Goal: Task Accomplishment & Management: Complete application form

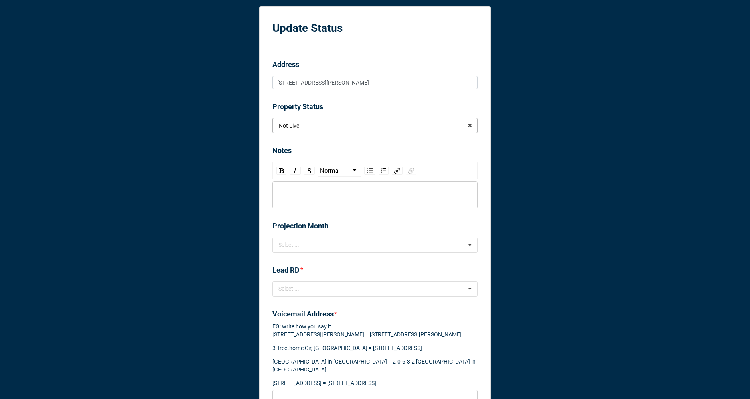
click at [340, 127] on input "text" at bounding box center [375, 125] width 204 height 14
click at [322, 154] on div "Active" at bounding box center [375, 155] width 204 height 15
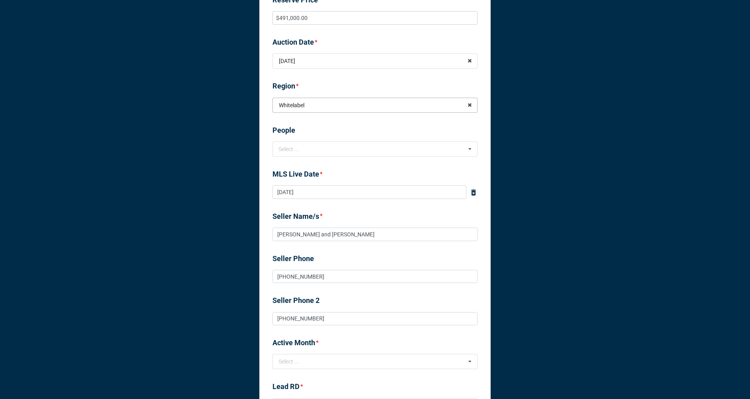
scroll to position [324, 0]
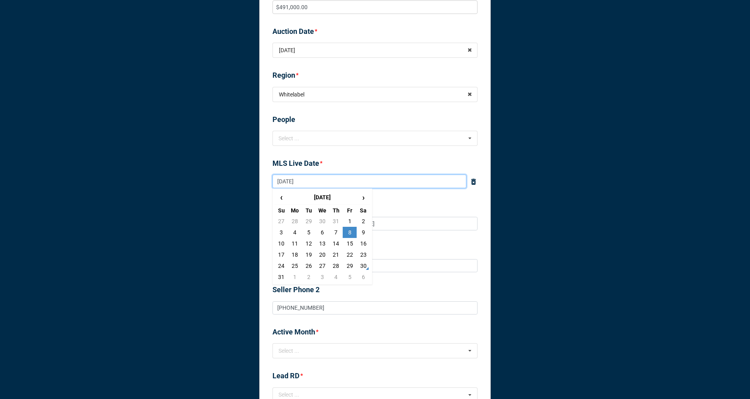
click at [324, 178] on input "[DATE]" at bounding box center [369, 182] width 194 height 14
click at [361, 266] on td "30" at bounding box center [364, 266] width 14 height 11
type input "[DATE]"
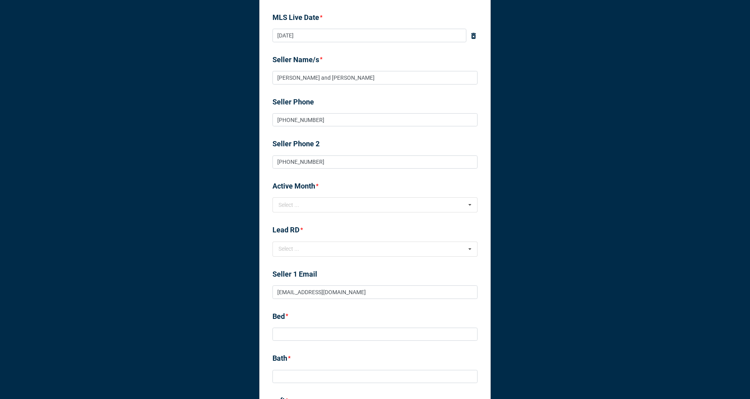
scroll to position [481, 0]
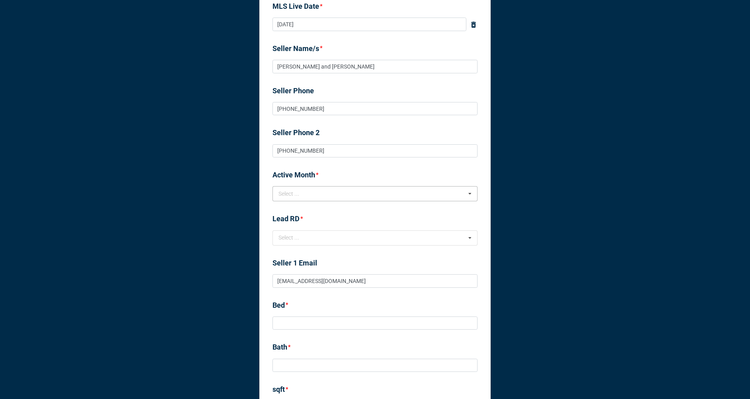
click at [325, 193] on div "Select ... No results found." at bounding box center [374, 193] width 205 height 15
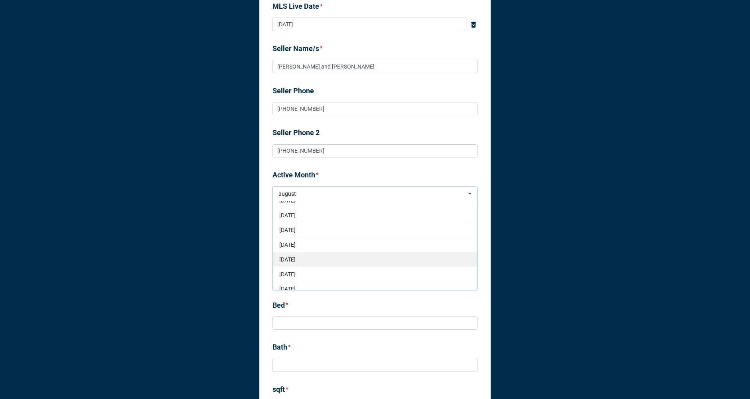
scroll to position [27, 0]
type input "august"
click at [315, 270] on div "[DATE]" at bounding box center [375, 270] width 204 height 15
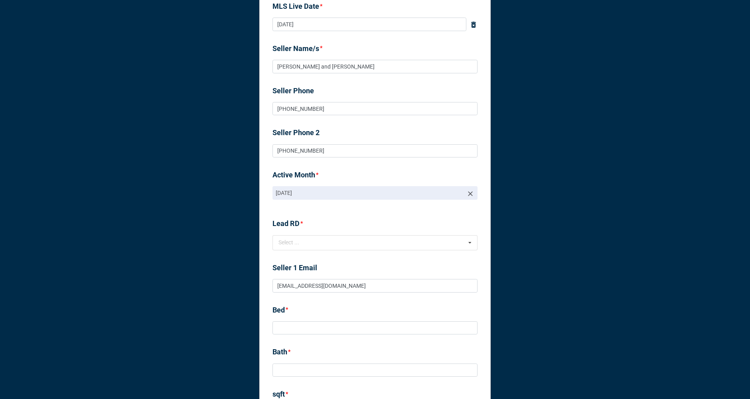
click at [322, 193] on p "[DATE]" at bounding box center [370, 193] width 188 height 8
click at [473, 193] on link "[DATE]" at bounding box center [374, 193] width 205 height 14
click at [467, 193] on icon at bounding box center [470, 194] width 8 height 8
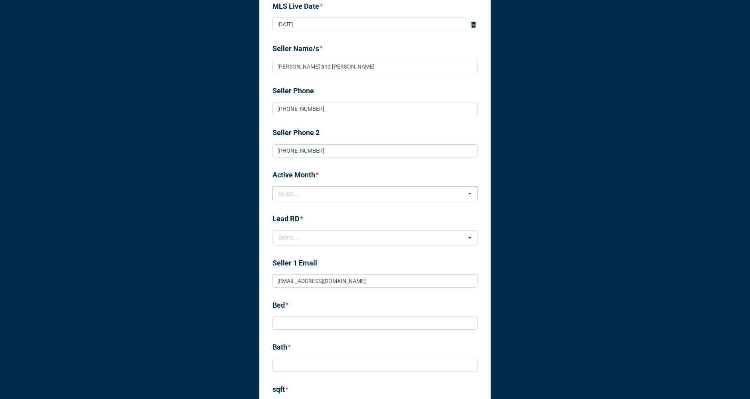
click at [376, 189] on div "Select ... [DATE] [DATE] [DATE] [DATE] [DATE] [DATE] [DATE] [DATE]" at bounding box center [374, 193] width 205 height 15
type input "august"
click at [336, 279] on div "[DATE]" at bounding box center [375, 284] width 204 height 15
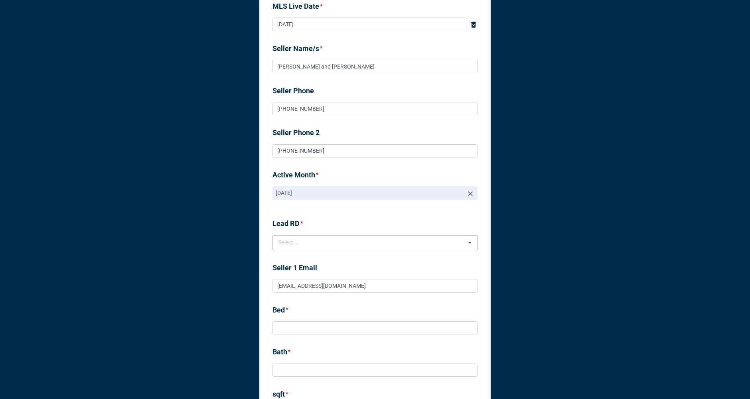
click at [304, 244] on div "Select ..." at bounding box center [293, 242] width 34 height 9
click at [295, 245] on input "matt" at bounding box center [292, 242] width 29 height 7
type input "ben"
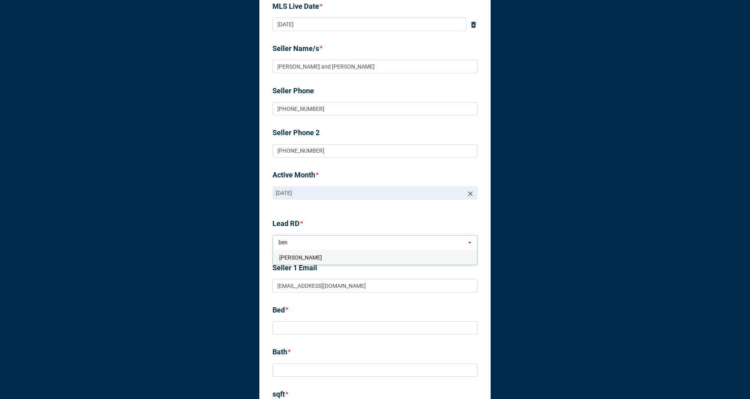
click at [296, 257] on span "[PERSON_NAME]" at bounding box center [300, 258] width 43 height 6
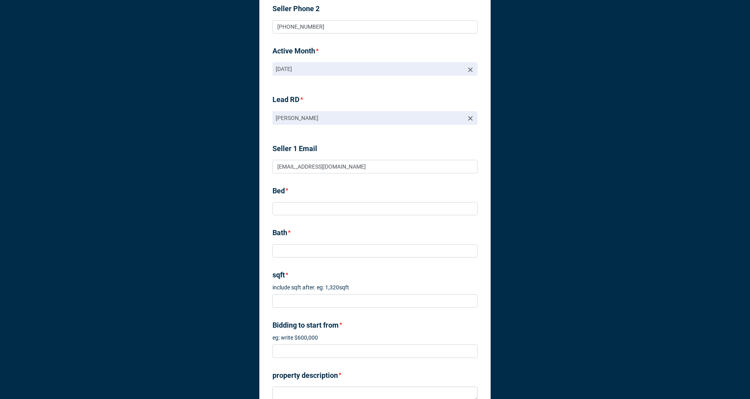
scroll to position [634, 0]
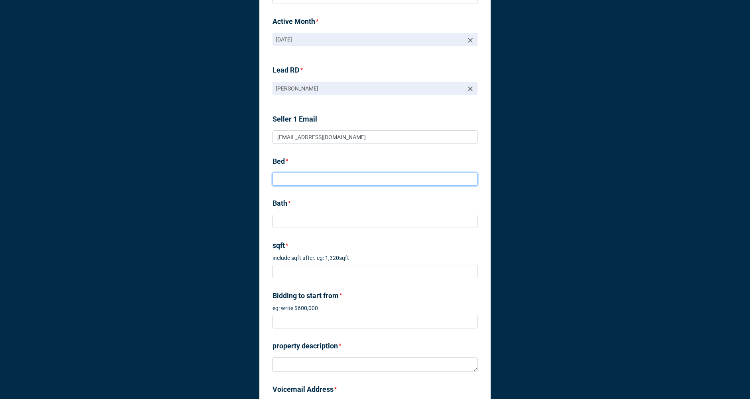
click at [297, 180] on input at bounding box center [374, 180] width 205 height 14
type input "3"
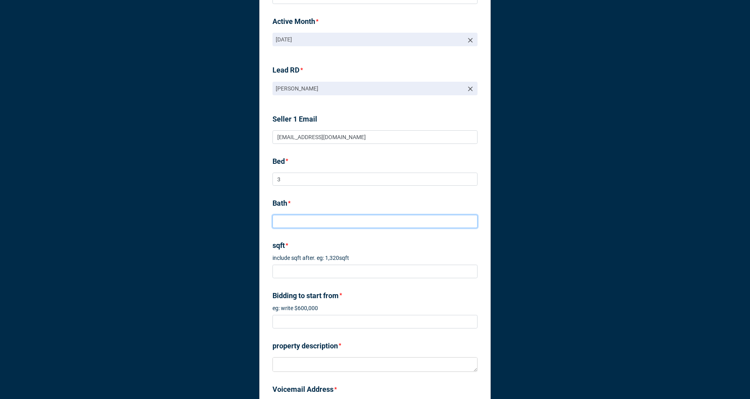
click at [286, 219] on input at bounding box center [374, 222] width 205 height 14
type input "2"
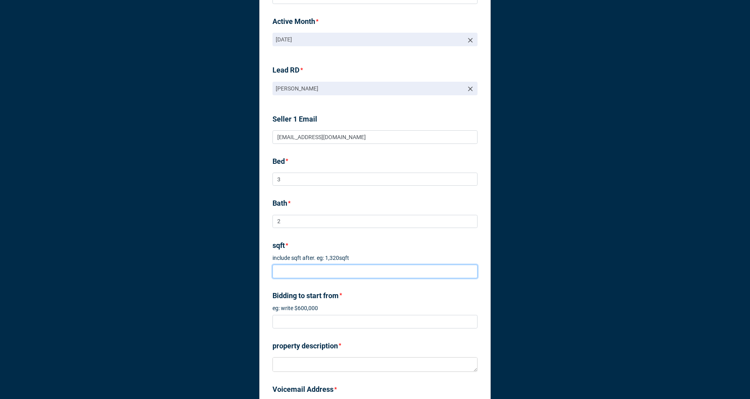
click at [286, 268] on input at bounding box center [374, 272] width 205 height 14
type input "1,760sqft"
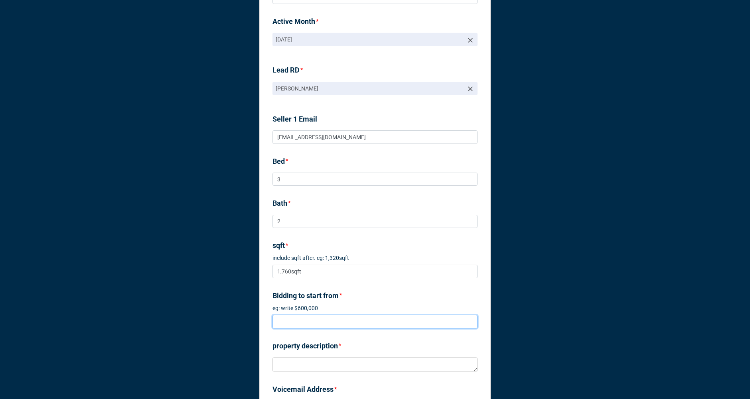
click at [295, 319] on input at bounding box center [374, 322] width 205 height 14
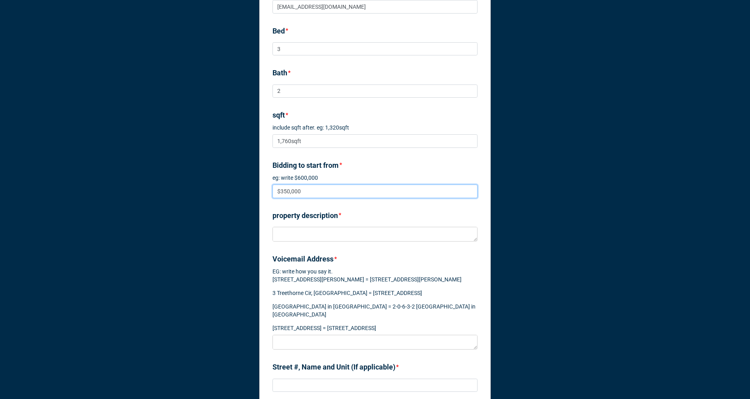
scroll to position [796, 0]
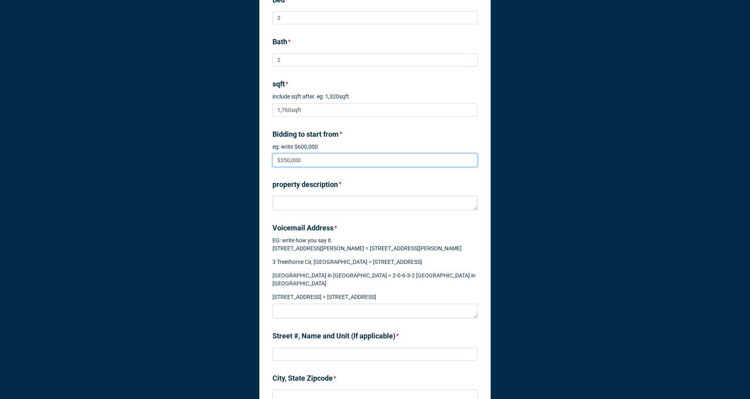
type input "$350,000"
click at [305, 207] on textarea at bounding box center [374, 203] width 205 height 15
paste textarea "Loremip do sita conse adip el sed doeiu te inci utlaboreetd magna aliquaeni! Ad…"
type textarea "x"
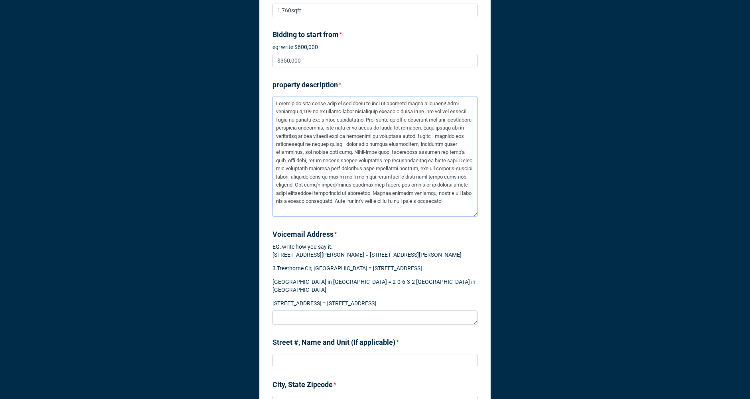
scroll to position [982, 0]
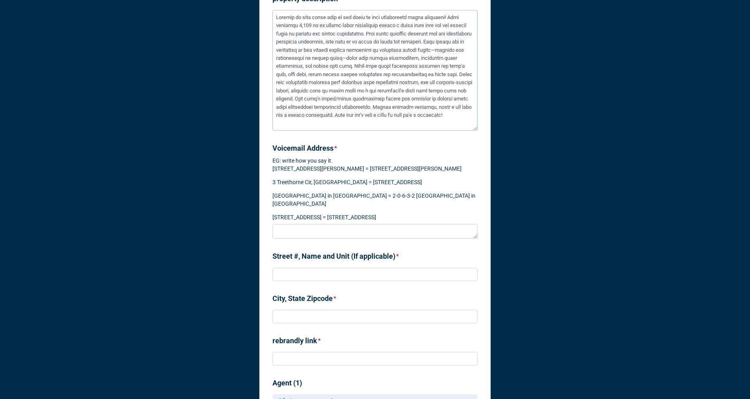
type textarea "Loremip do sita conse adip el sed doeiu te inci utlaboreetd magna aliquaeni! Ad…"
click at [308, 239] on textarea at bounding box center [374, 231] width 205 height 15
type textarea "x"
type textarea "T"
type textarea "x"
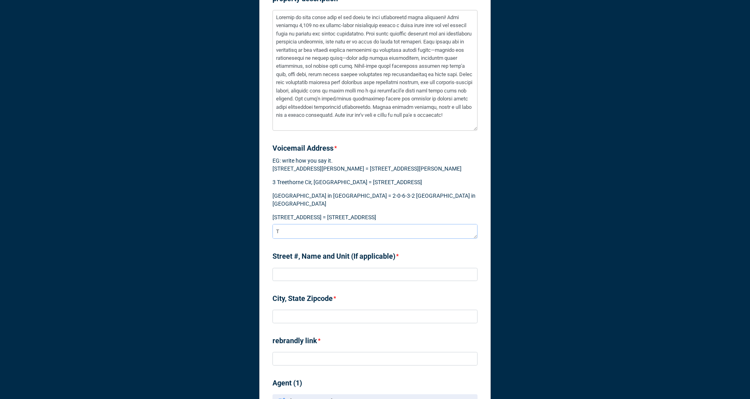
type textarea "Tw"
type textarea "x"
type textarea "Twi"
type textarea "x"
type textarea "Tw"
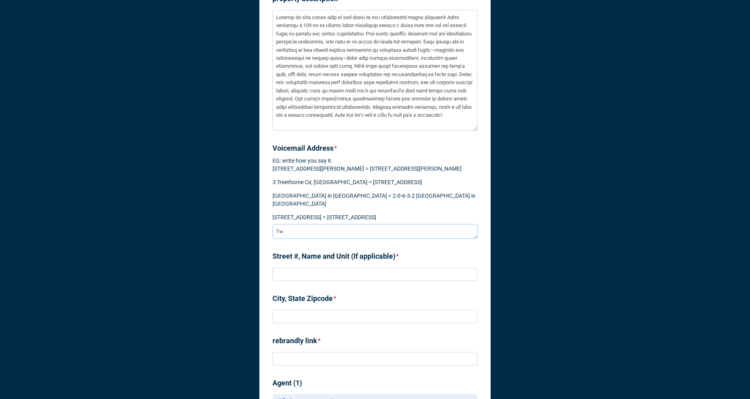
type textarea "x"
type textarea "Two"
type textarea "x"
type textarea "Two"
type textarea "x"
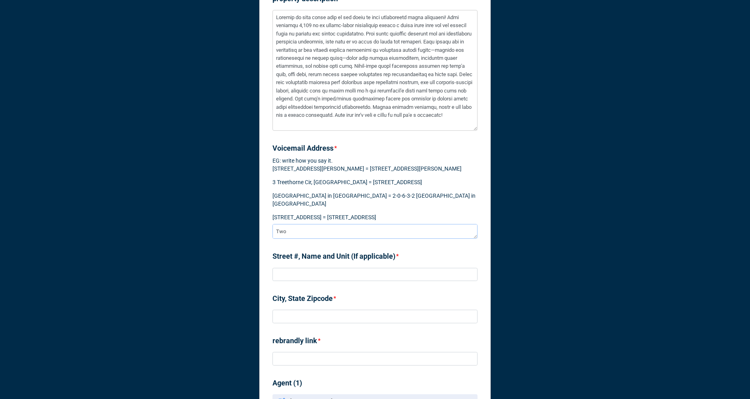
type textarea "Two e"
type textarea "x"
type textarea "Two ei"
type textarea "x"
type textarea "Two eig"
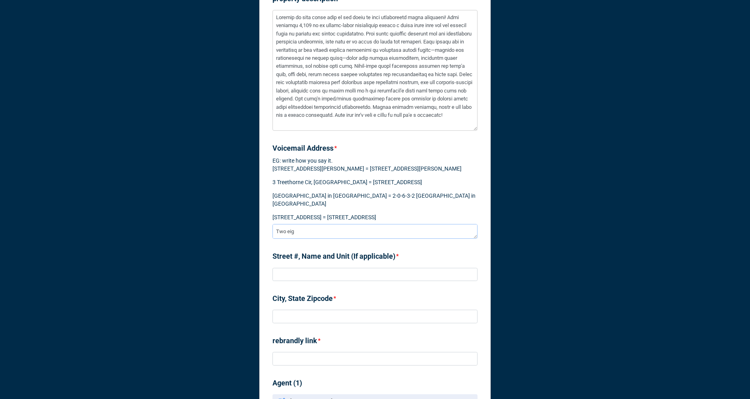
type textarea "x"
type textarea "Two eigh"
type textarea "x"
type textarea "Two eight"
type textarea "x"
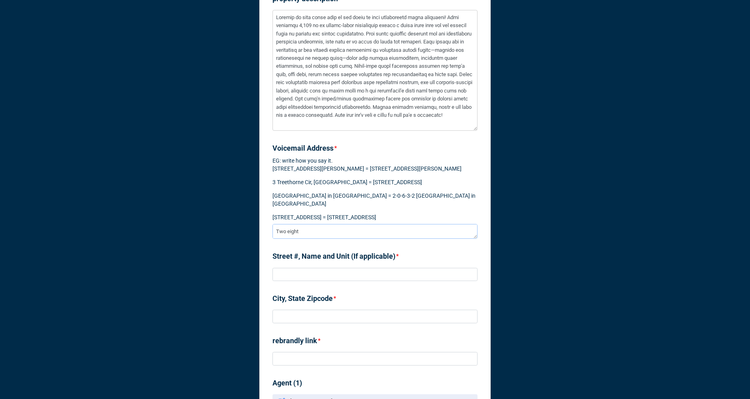
type textarea "Two eight"
type textarea "x"
type textarea "Two eight o"
type textarea "x"
type textarea "Two eight on"
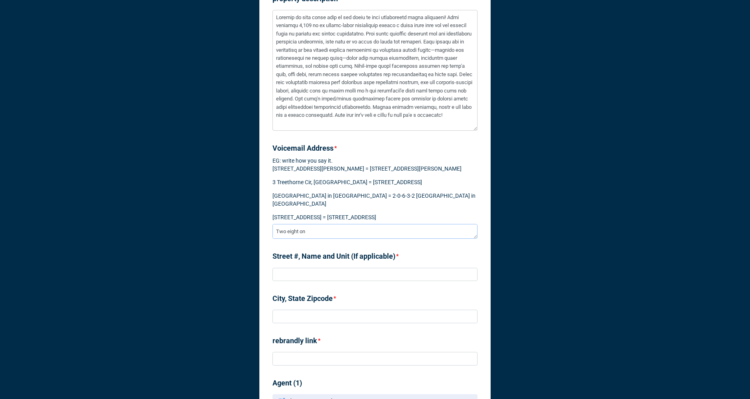
type textarea "x"
type textarea "Two eight one"
type textarea "x"
type textarea "Two eight one"
type textarea "x"
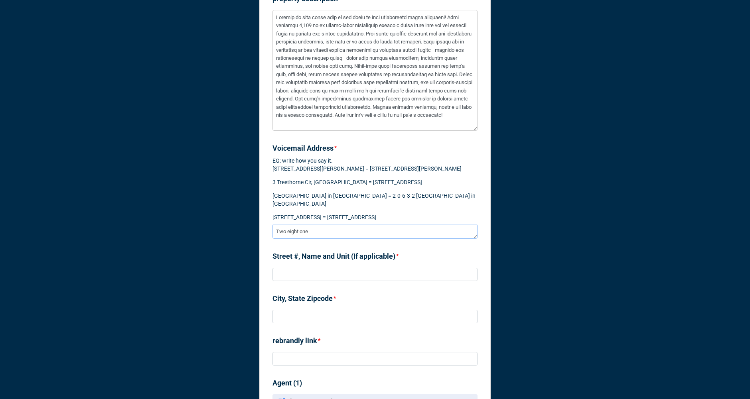
type textarea "Two eight one s"
type textarea "x"
type textarea "Two eight one si"
type textarea "x"
type textarea "Two eight one six"
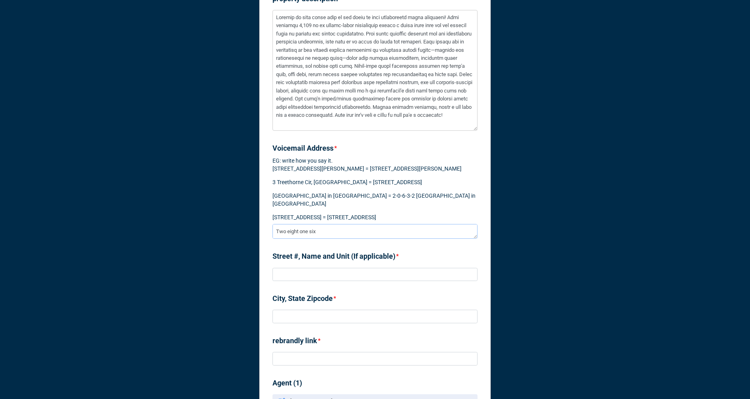
type textarea "x"
type textarea "Two eight one six,"
type textarea "x"
type textarea "Two eight one six,"
type textarea "x"
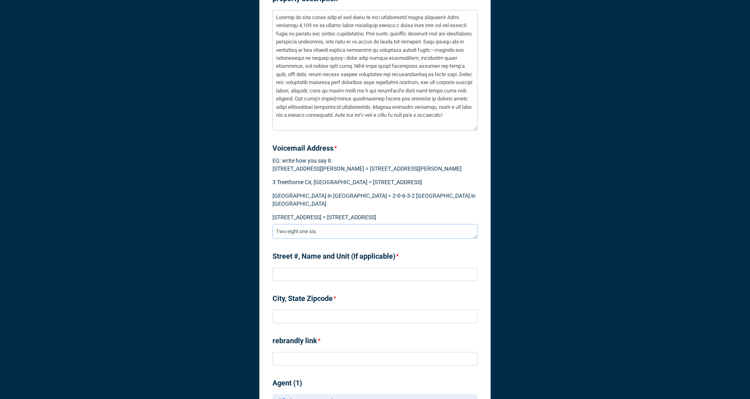
type textarea "Two eight one six, p"
type textarea "x"
type textarea "Two eight one six, po"
type textarea "x"
type textarea "Two eight one six, pol"
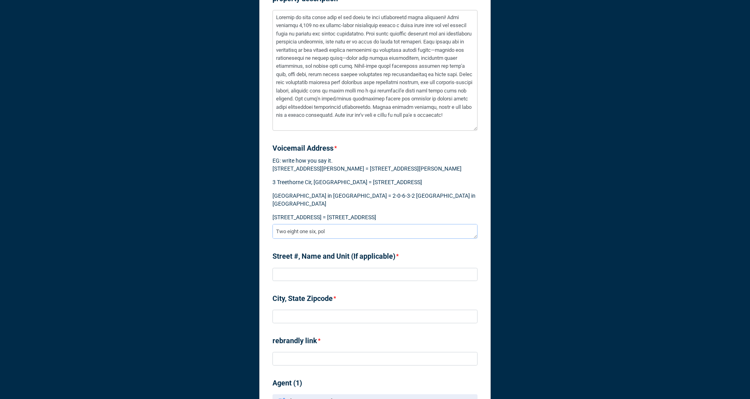
type textarea "x"
type textarea "Two eight one six, poll"
type textarea "x"
type textarea "Two eight one six, polla"
type textarea "x"
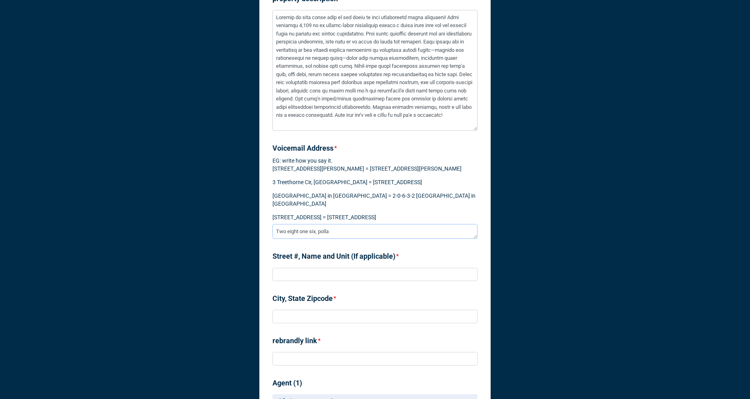
type textarea "Two eight one six, pollac"
type textarea "x"
type textarea "Two eight one six, [PERSON_NAME]"
type textarea "x"
type textarea "Two eight one six, [PERSON_NAME]"
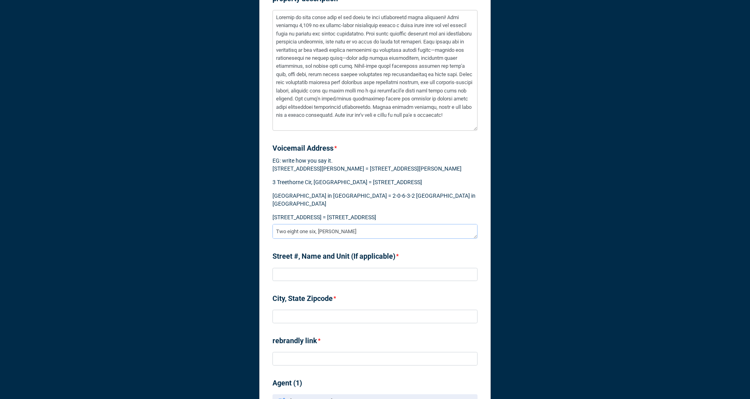
type textarea "x"
type textarea "Two eight one six, [PERSON_NAME] s"
type textarea "x"
type textarea "Two eight one six, [PERSON_NAME] st"
type textarea "x"
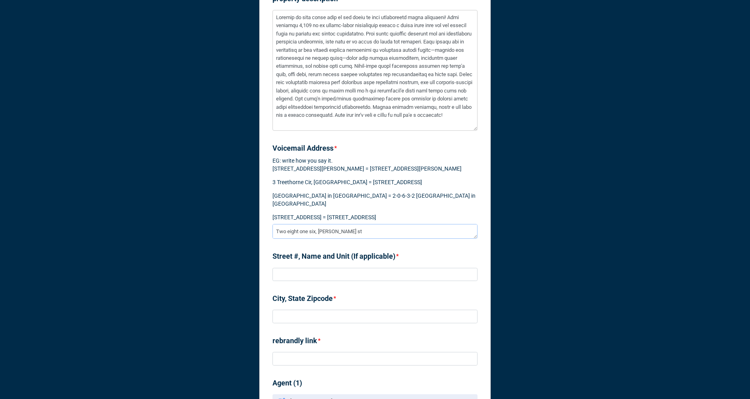
type textarea "Two eight one six, [PERSON_NAME] str"
type textarea "x"
type textarea "Two eight one six, [PERSON_NAME] st"
type textarea "x"
type textarea "Two eight one six, [PERSON_NAME] s"
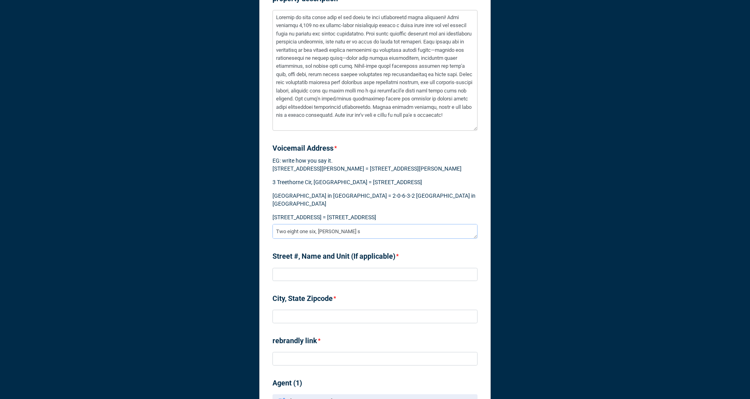
type textarea "x"
type textarea "Two eight one six, [PERSON_NAME]"
type textarea "x"
type textarea "Two eight one six, [PERSON_NAME]"
type textarea "x"
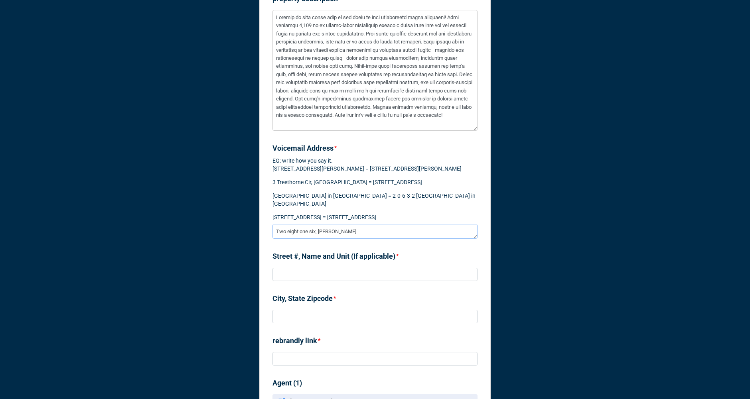
type textarea "Two eight one six, pollac"
type textarea "x"
type textarea "Two eight one six, polla"
type textarea "x"
type textarea "Two eight one six, poll"
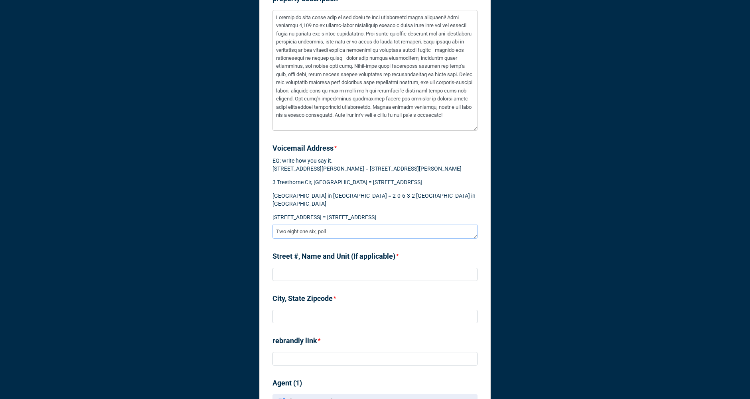
type textarea "x"
type textarea "Two eight one six, pol"
type textarea "x"
type textarea "Two eight one six, po"
type textarea "x"
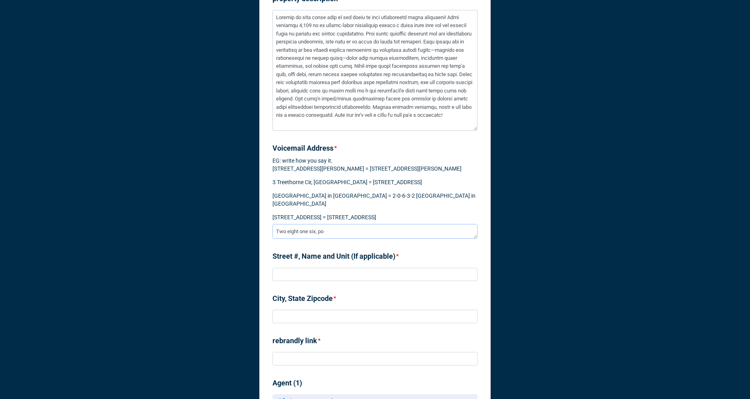
type textarea "Two eight one six, p"
type textarea "x"
type textarea "Two eight one six,"
type textarea "x"
type textarea "Two eight one six, w"
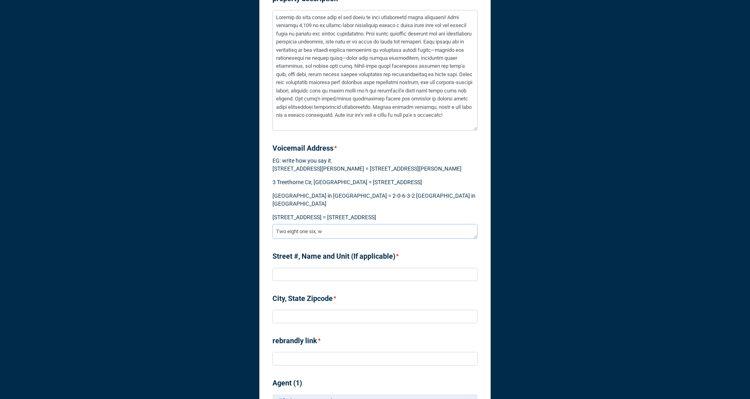
type textarea "x"
type textarea "Two eight one six, we"
type textarea "x"
type textarea "Two eight one six, [PERSON_NAME]"
type textarea "x"
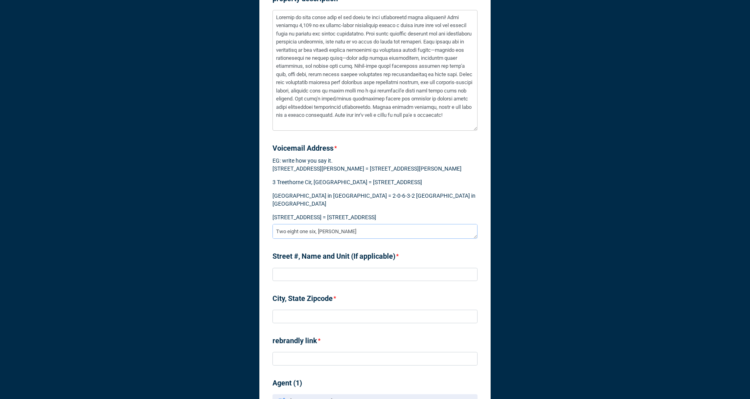
type textarea "Two eight one six, west"
type textarea "x"
type textarea "Two eight one six, west"
type textarea "x"
type textarea "Two eight one six, west p"
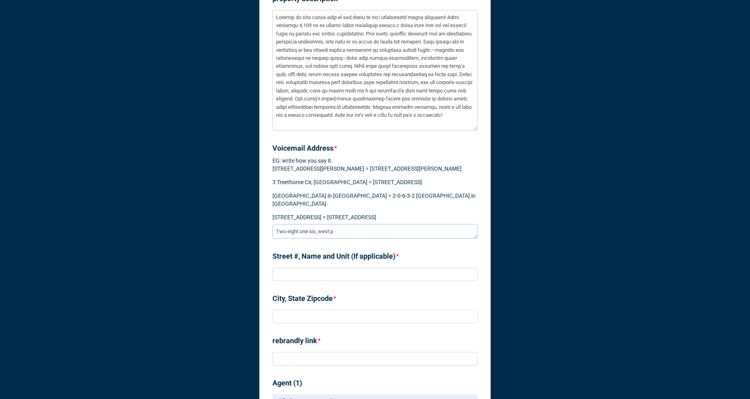
type textarea "x"
type textarea "Two eight one six, west po"
type textarea "x"
type textarea "Two eight one six, [GEOGRAPHIC_DATA]"
type textarea "x"
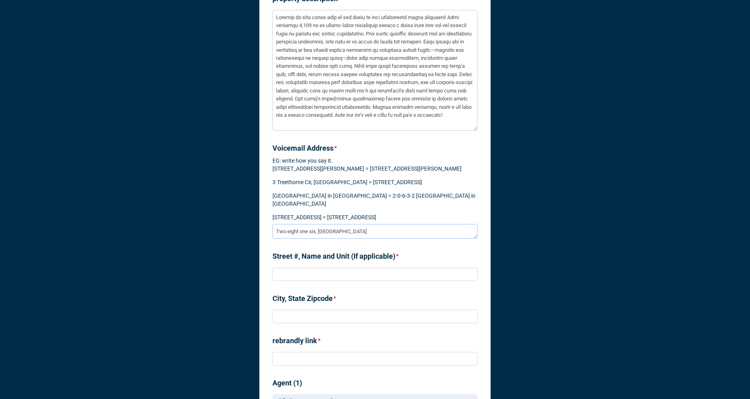
type textarea "Two eight one six, west poll"
type textarea "x"
type textarea "Two eight one six, west polla"
type textarea "x"
type textarea "Two eight one six, west pollac"
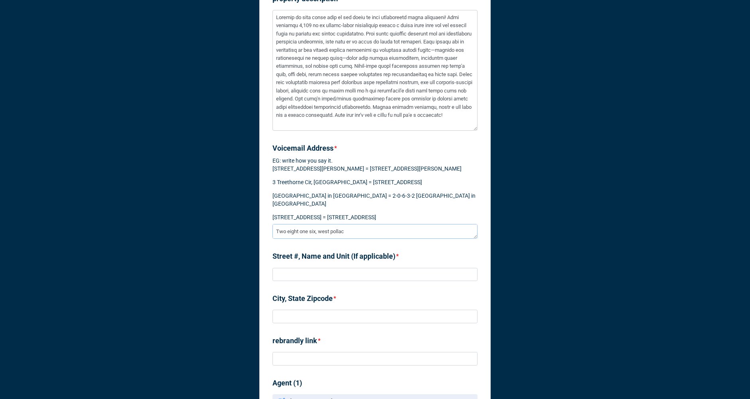
type textarea "x"
type textarea "Two eight one six, west [PERSON_NAME]"
type textarea "x"
type textarea "Two eight one six, west [PERSON_NAME]"
type textarea "x"
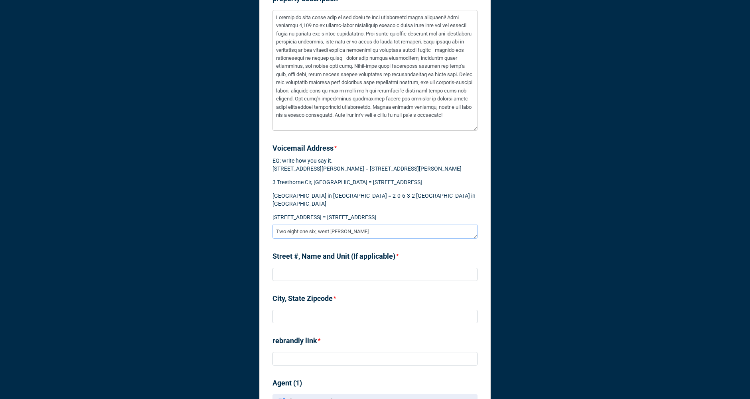
type textarea "Two eight one six, west [PERSON_NAME] s"
type textarea "x"
type textarea "Two eight one six, west [PERSON_NAME] st"
type textarea "x"
type textarea "Two eight one six, west [PERSON_NAME] str"
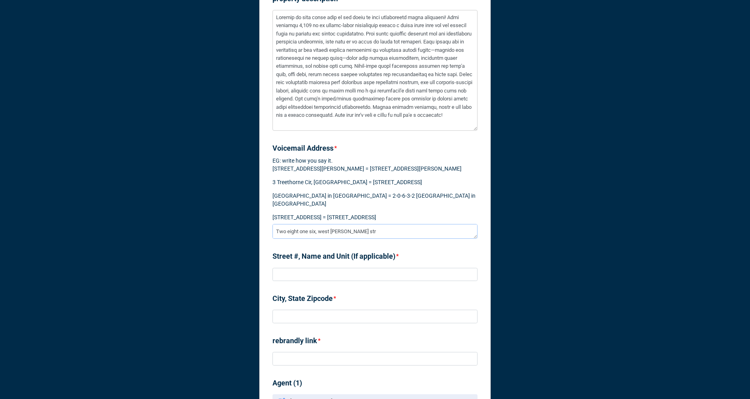
type textarea "x"
type textarea "Two eight one six, west [PERSON_NAME] stre"
type textarea "x"
type textarea "Two eight one six, west [PERSON_NAME] stree"
type textarea "x"
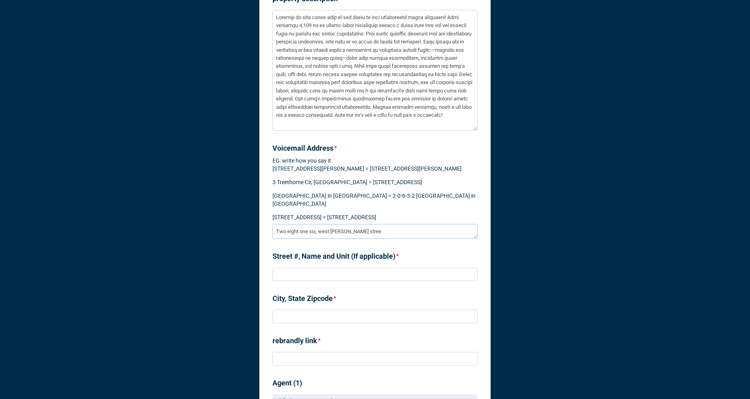
type textarea "Two eight one six, [GEOGRAPHIC_DATA][PERSON_NAME]"
type textarea "x"
type textarea "Two eight one six, [GEOGRAPHIC_DATA][PERSON_NAME]"
type textarea "x"
type textarea "Two eight one six, [GEOGRAPHIC_DATA][PERSON_NAME] i"
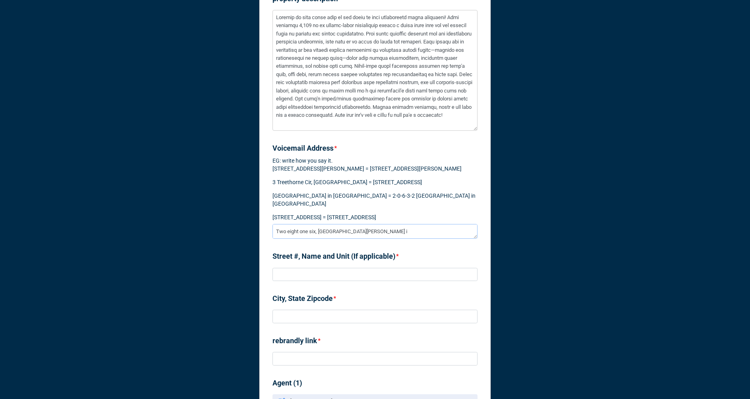
type textarea "x"
type textarea "Two eight one six, [GEOGRAPHIC_DATA][PERSON_NAME] in"
type textarea "x"
type textarea "Two eight one six, [GEOGRAPHIC_DATA][PERSON_NAME] in"
type textarea "x"
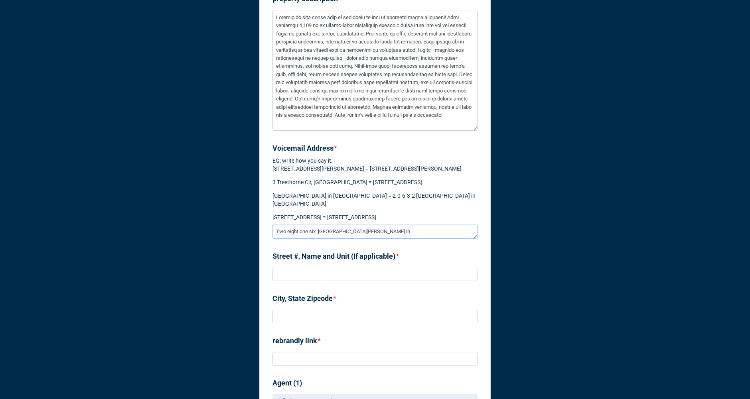
type textarea "Two eight one six, [GEOGRAPHIC_DATA][PERSON_NAME] in P"
type textarea "x"
type textarea "Two eight one six, [GEOGRAPHIC_DATA][PERSON_NAME] in Ph"
type textarea "x"
type textarea "Two eight one six, [GEOGRAPHIC_DATA][PERSON_NAME] in [GEOGRAPHIC_DATA]"
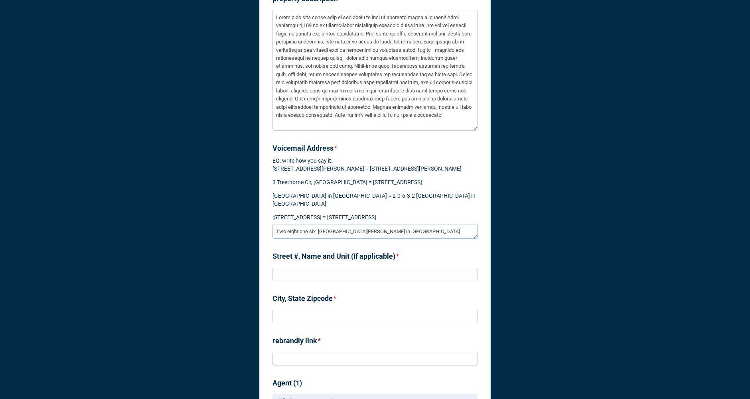
type textarea "x"
type textarea "Two eight one six, [GEOGRAPHIC_DATA][PERSON_NAME] in [GEOGRAPHIC_DATA]"
type textarea "x"
type textarea "Two eight one six, [GEOGRAPHIC_DATA][PERSON_NAME] in Phoei"
type textarea "x"
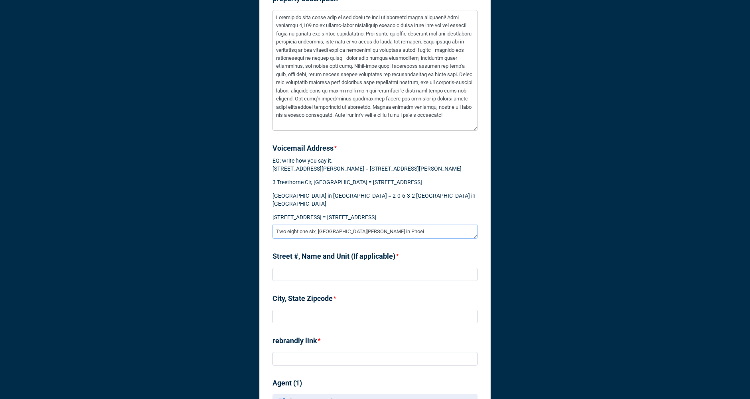
type textarea "Two eight one six, [GEOGRAPHIC_DATA][PERSON_NAME] in [GEOGRAPHIC_DATA]"
type textarea "x"
type textarea "Two eight one six, [GEOGRAPHIC_DATA][PERSON_NAME] in [GEOGRAPHIC_DATA]"
type textarea "x"
type textarea "Two eight one six, [GEOGRAPHIC_DATA][PERSON_NAME] in [GEOGRAPHIC_DATA]"
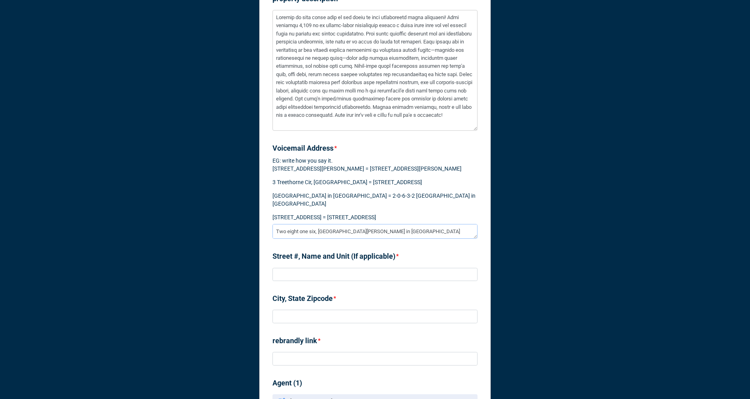
type textarea "x"
type textarea "Two eight one six, [GEOGRAPHIC_DATA][PERSON_NAME] in [GEOGRAPHIC_DATA]"
click at [282, 282] on input at bounding box center [374, 275] width 205 height 14
type textarea "x"
type input "2"
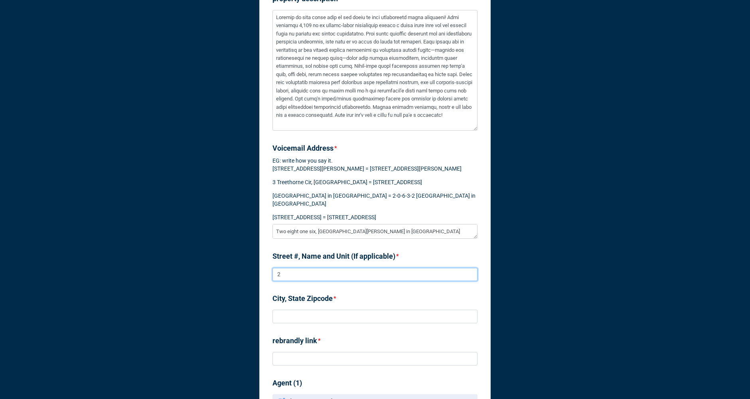
type textarea "x"
type input "26"
type textarea "x"
type input "2"
type textarea "x"
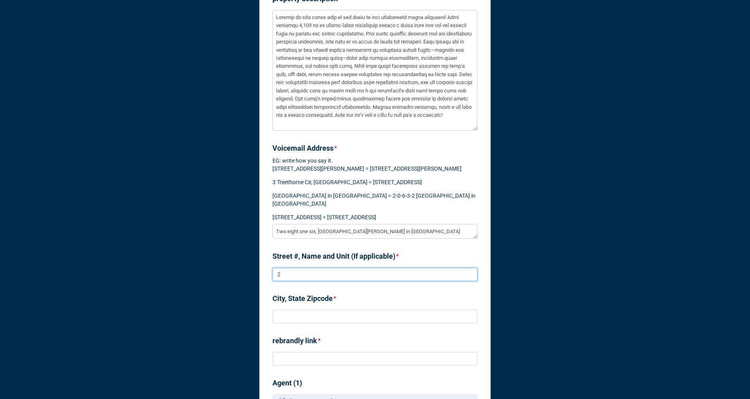
type input "28"
type textarea "x"
type input "281"
type textarea "x"
type input "2816"
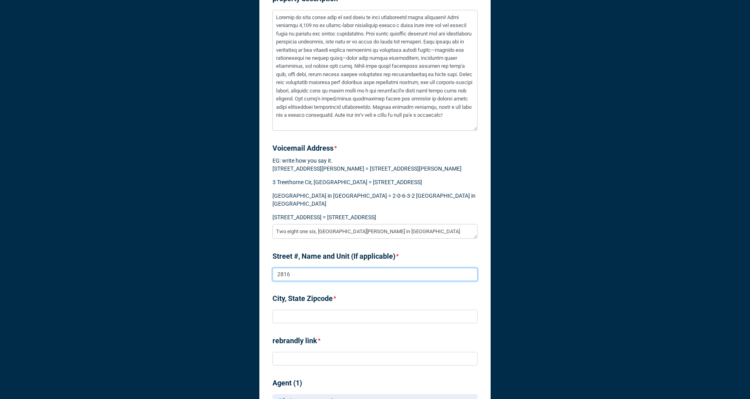
type textarea "x"
type input "2816"
type textarea "x"
type input "2816 W"
type textarea "x"
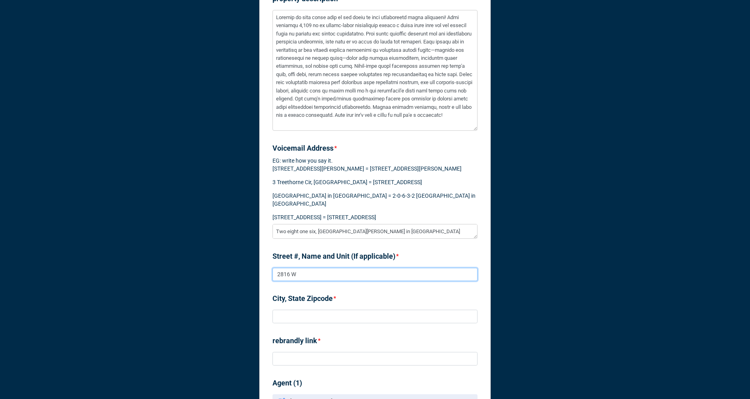
type input "2816 W"
type textarea "x"
type input "2816 W P"
type textarea "x"
type input "2816 W Po"
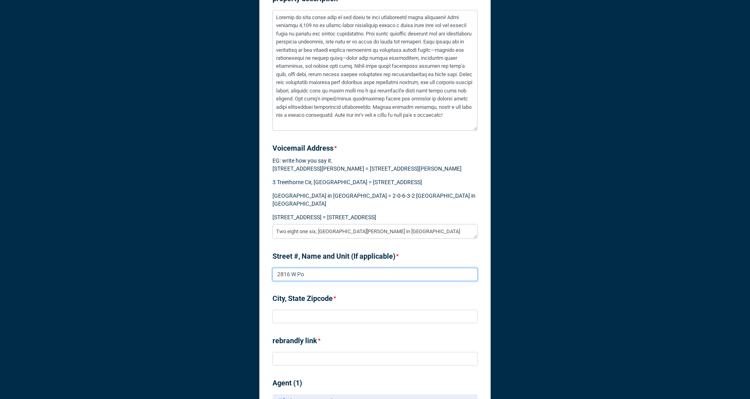
type textarea "x"
type input "2816 W Pol"
type textarea "x"
type input "2816 W Poll"
type textarea "x"
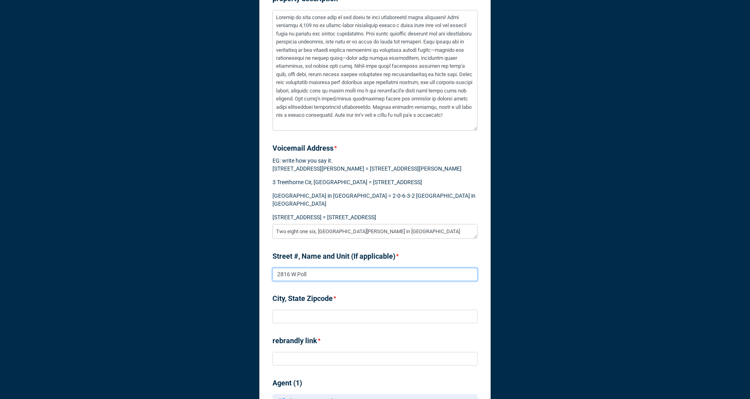
type input "2816 W Polla"
type textarea "x"
type input "2816 W Pollac"
type textarea "x"
type input "2816 W [PERSON_NAME]"
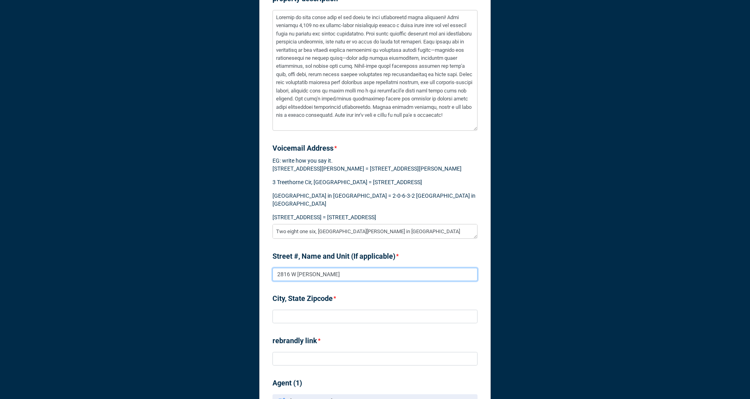
type textarea "x"
type input "[STREET_ADDRESS][PERSON_NAME]"
type textarea "x"
type input "[STREET_ADDRESS][PERSON_NAME]"
type textarea "x"
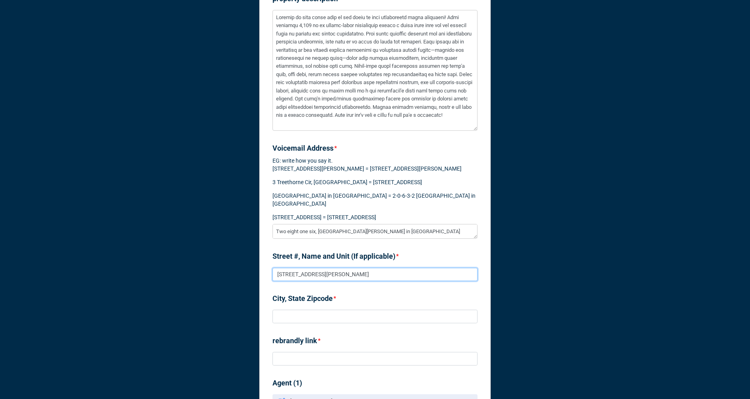
type input "[STREET_ADDRESS][PERSON_NAME]"
type textarea "x"
type input "[STREET_ADDRESS][PERSON_NAME]"
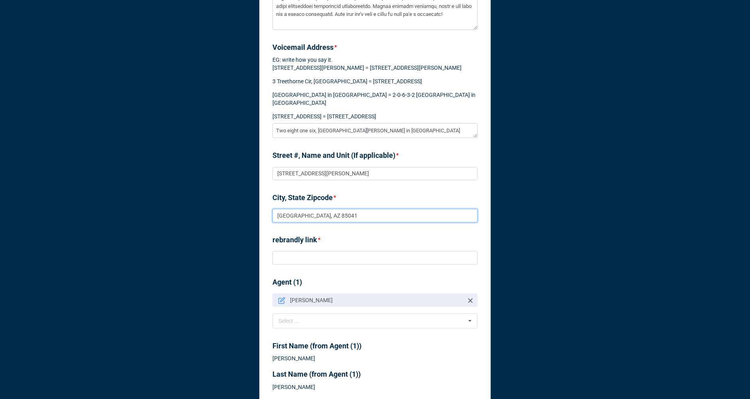
scroll to position [1090, 0]
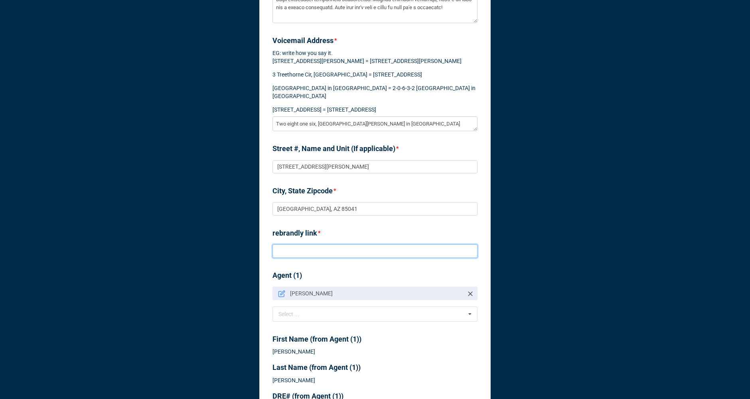
click at [292, 258] on input at bounding box center [374, 252] width 205 height 14
paste input "[URL][DOMAIN_NAME]"
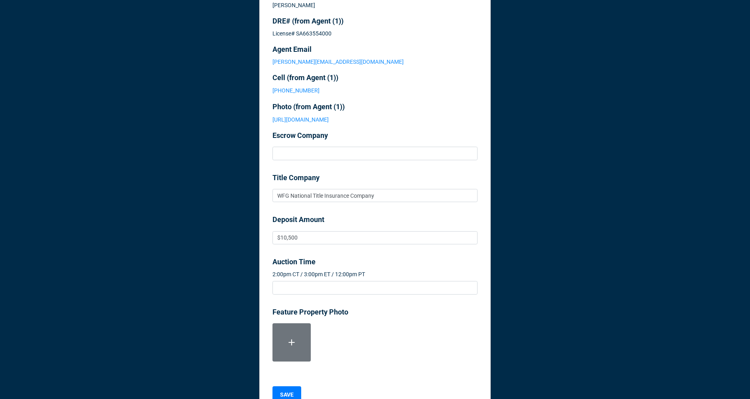
scroll to position [1517, 0]
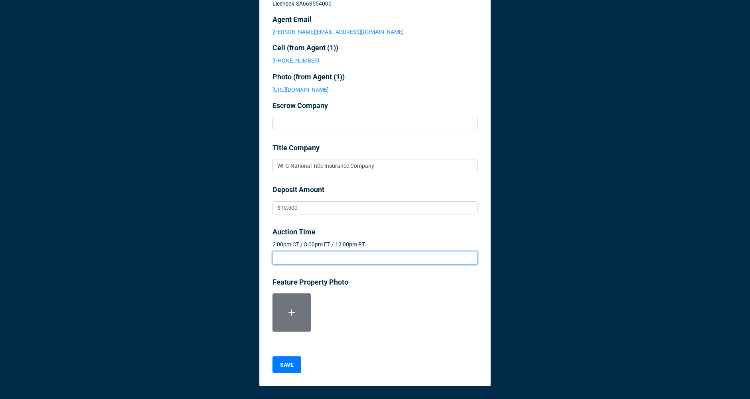
click at [296, 259] on input at bounding box center [374, 258] width 205 height 14
click at [290, 314] on icon at bounding box center [291, 313] width 10 height 10
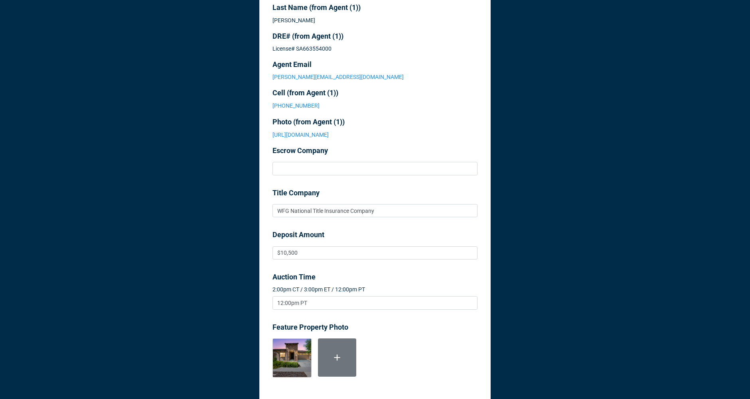
scroll to position [1518, 0]
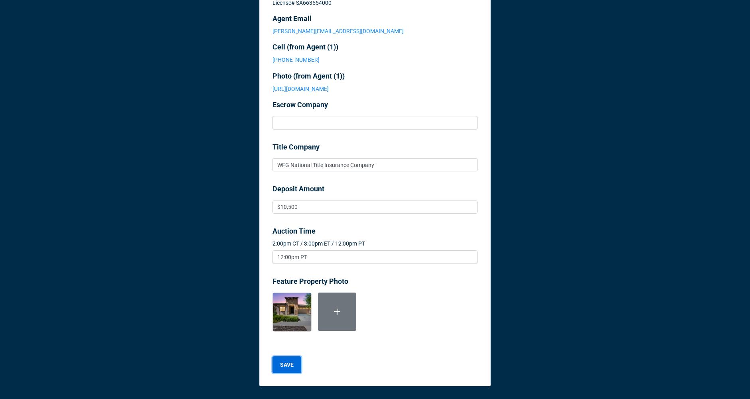
click at [284, 368] on b "SAVE" at bounding box center [287, 365] width 14 height 8
